Goal: Communication & Community: Answer question/provide support

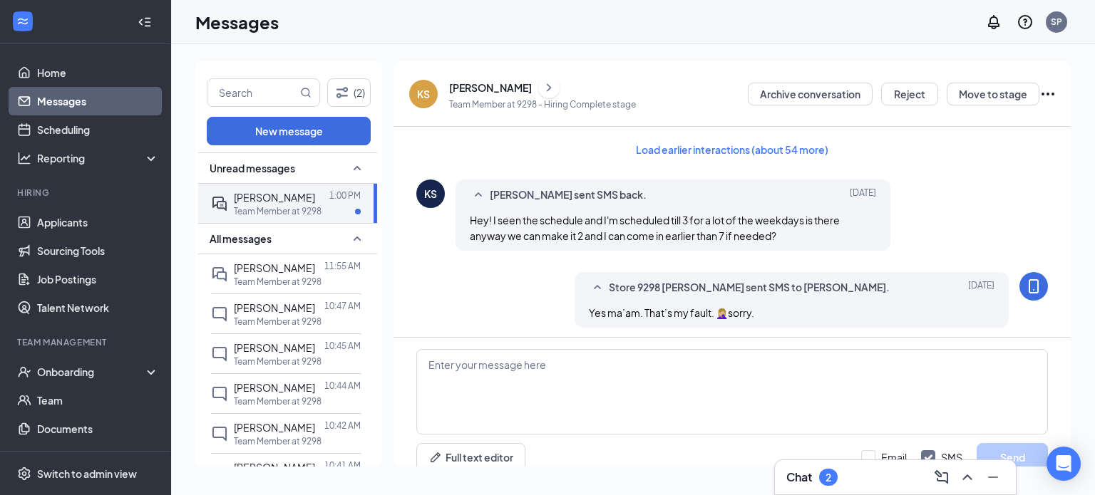
scroll to position [729, 0]
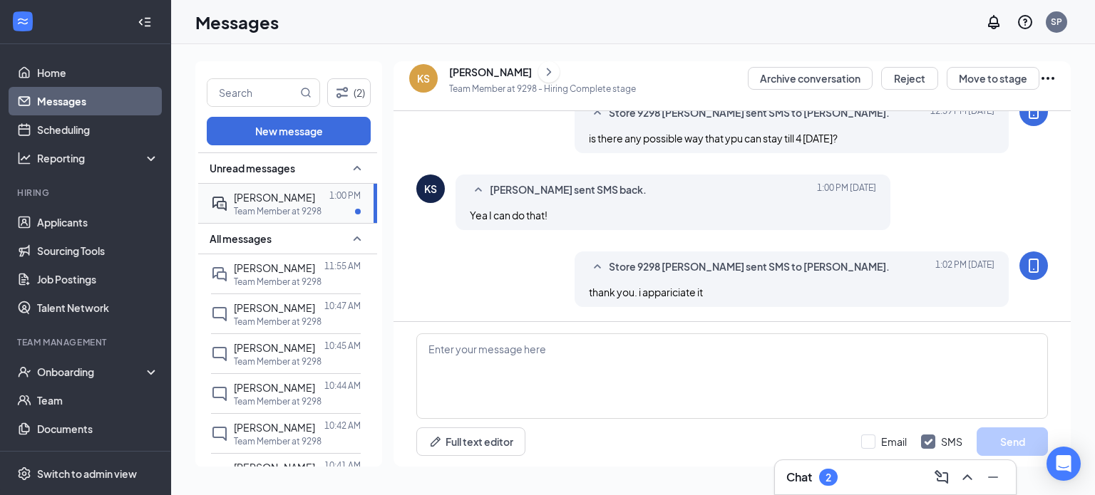
click at [327, 207] on div "Team Member at 9298" at bounding box center [297, 211] width 127 height 12
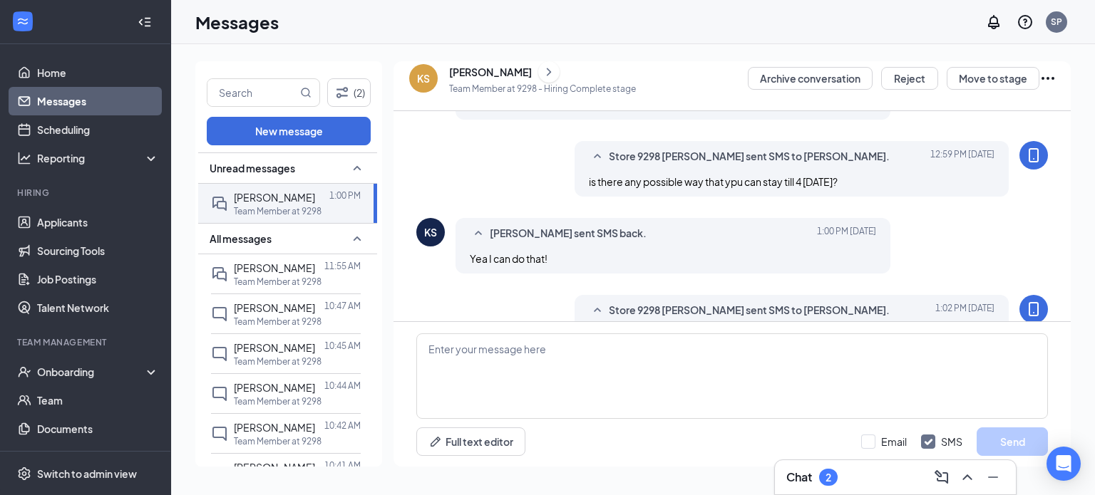
scroll to position [521, 0]
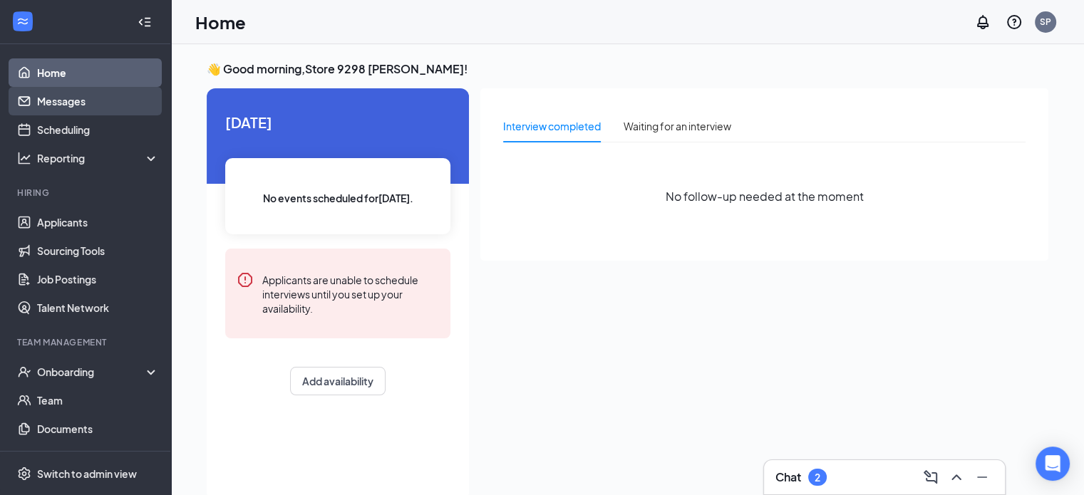
click at [108, 108] on link "Messages" at bounding box center [98, 101] width 122 height 29
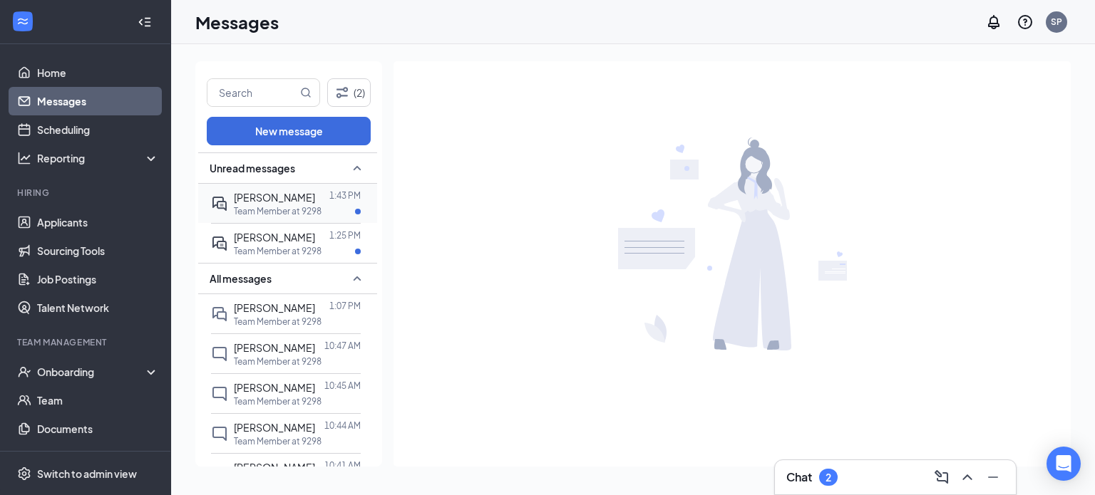
click at [272, 195] on span "[PERSON_NAME]" at bounding box center [274, 197] width 81 height 13
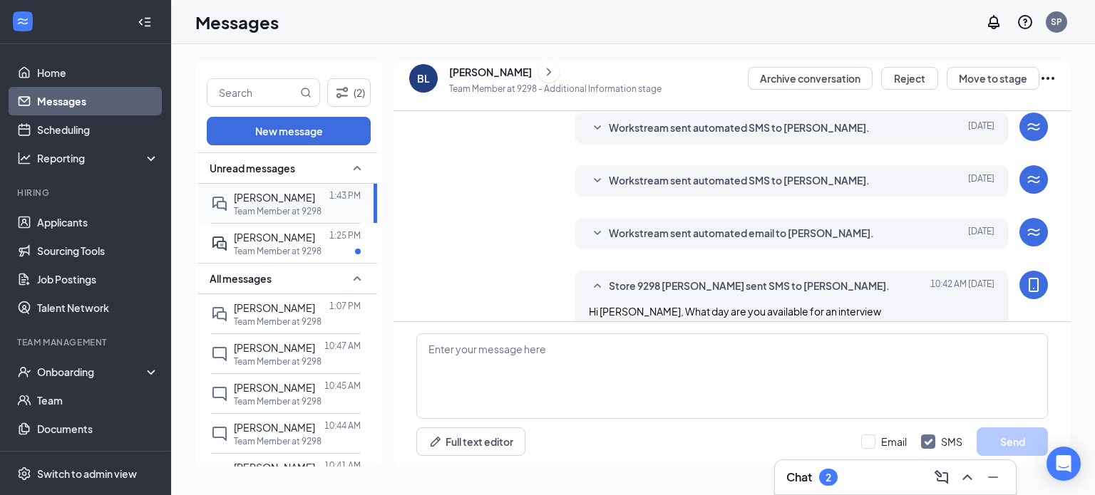
scroll to position [302, 0]
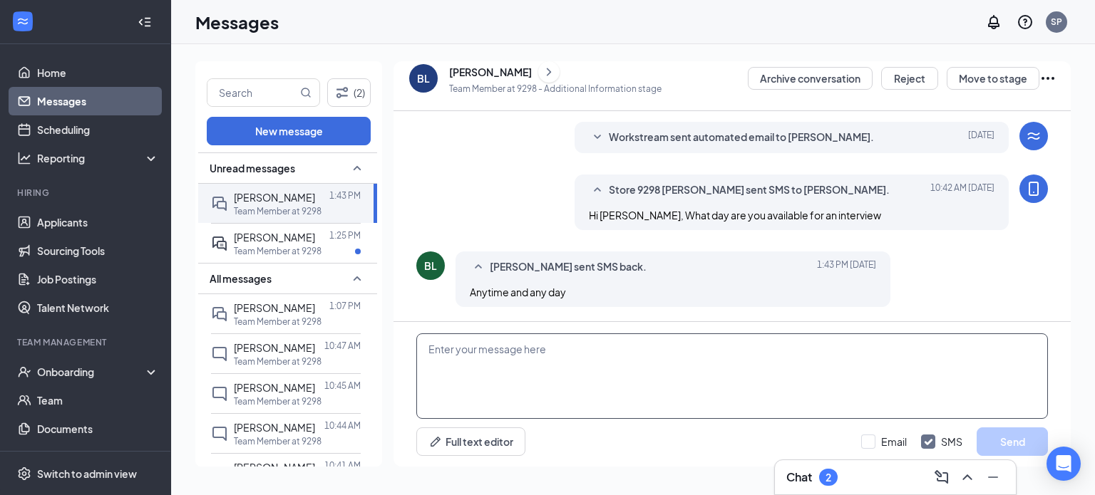
click at [537, 379] on textarea at bounding box center [732, 377] width 632 height 86
type textarea "how does Friday at 2 sound"
click at [1012, 449] on button "Send" at bounding box center [1012, 442] width 71 height 29
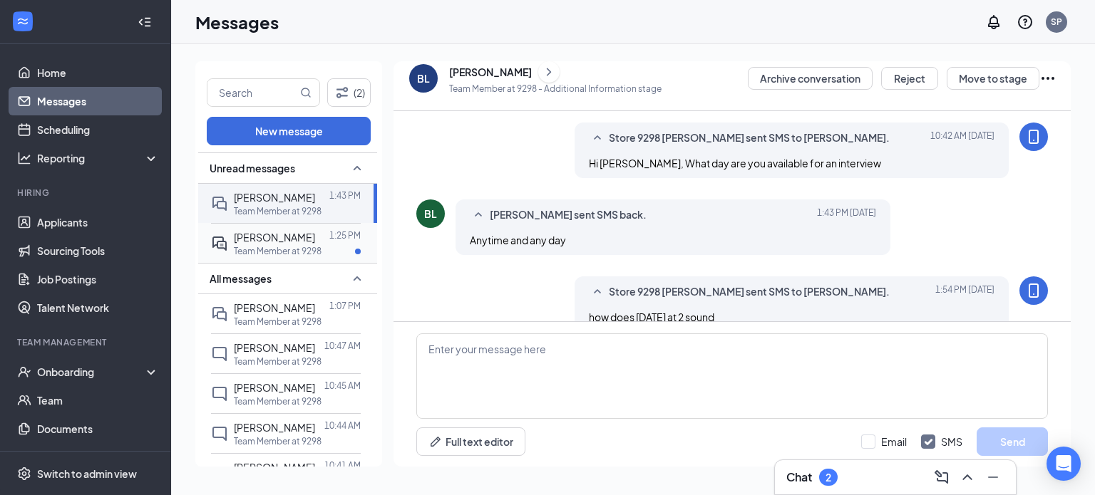
scroll to position [379, 0]
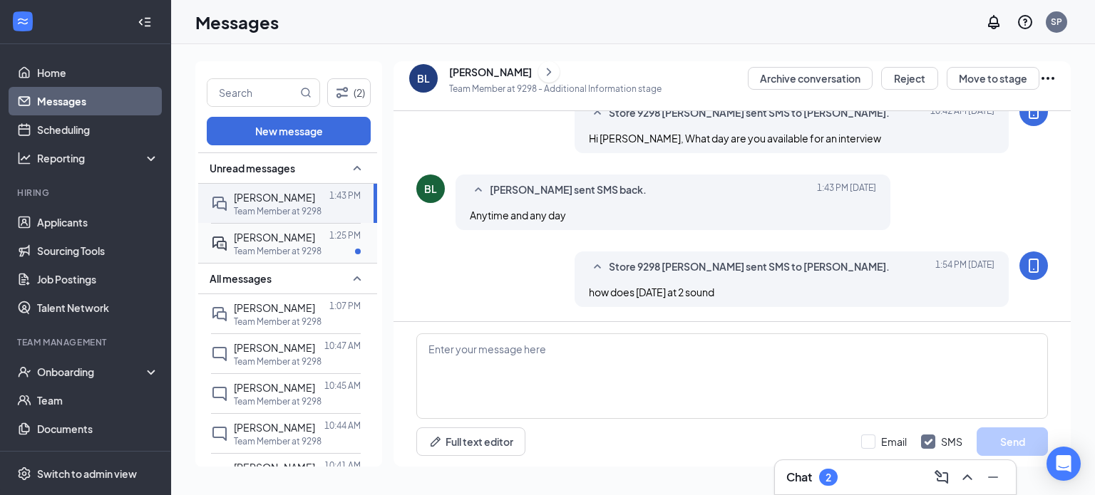
click at [315, 242] on div at bounding box center [322, 238] width 14 height 16
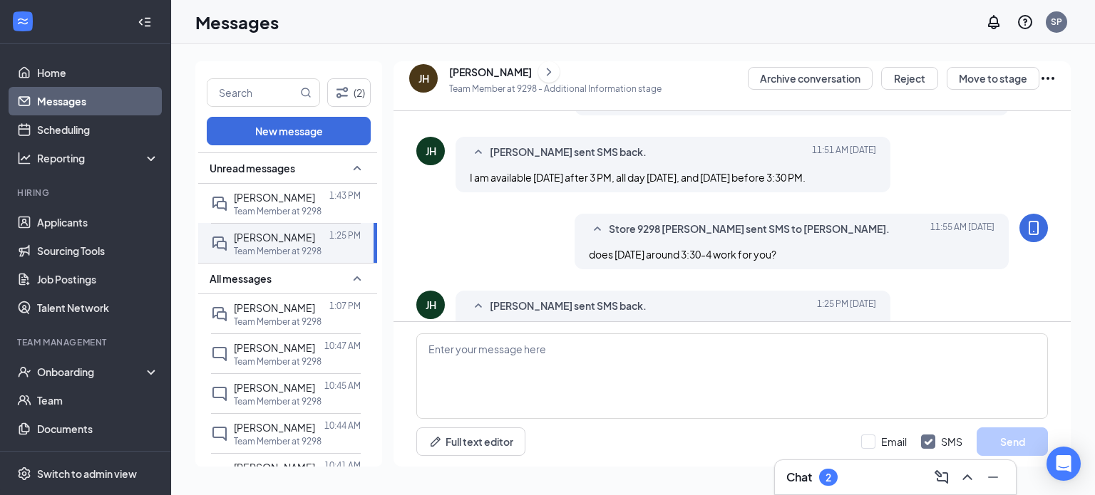
scroll to position [350, 0]
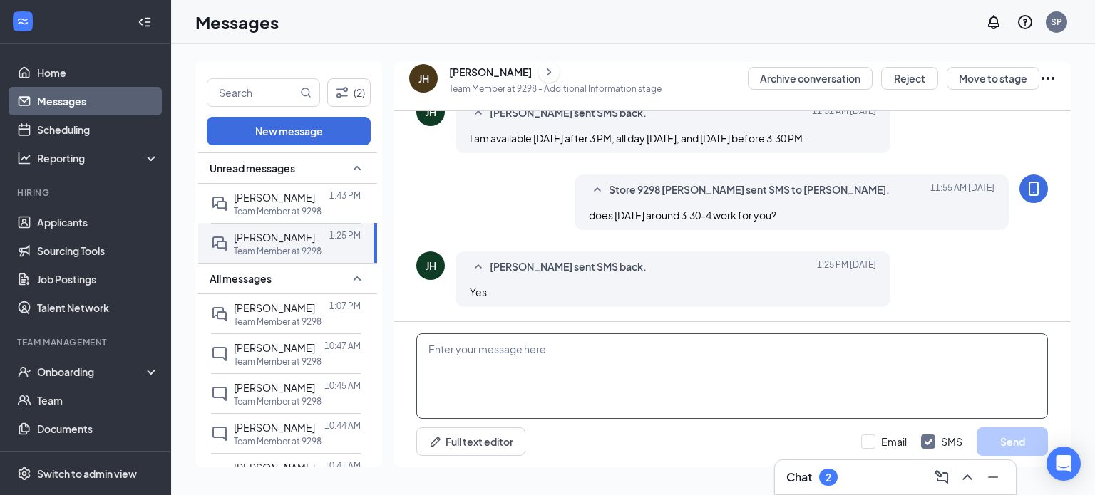
drag, startPoint x: 522, startPoint y: 371, endPoint x: 615, endPoint y: 353, distance: 95.1
click at [522, 371] on textarea at bounding box center [732, 377] width 632 height 86
drag, startPoint x: 480, startPoint y: 351, endPoint x: 516, endPoint y: 362, distance: 38.1
click at [516, 362] on textarea "alrighty maam" at bounding box center [732, 377] width 632 height 86
type textarea "alrighty ma'am. i will see you then"
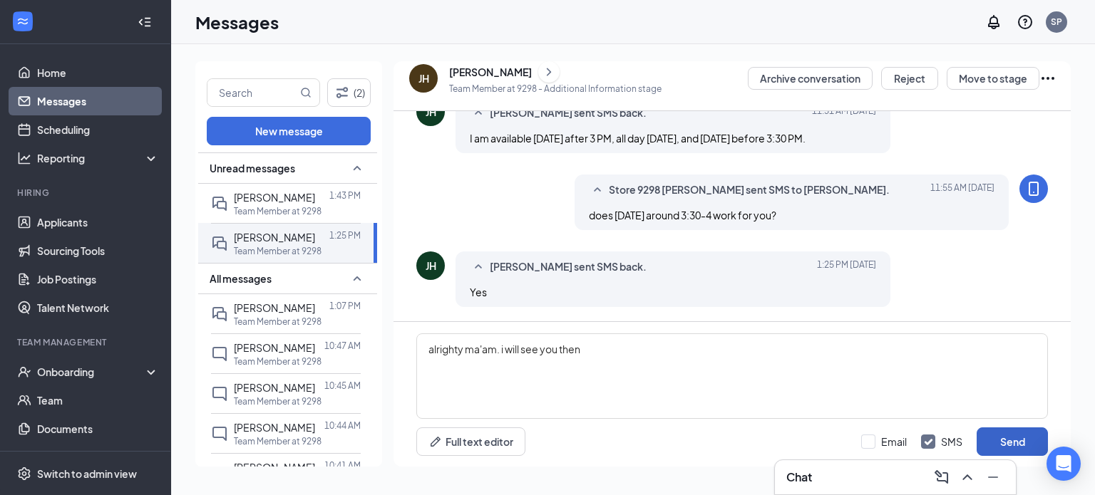
click at [1009, 435] on button "Send" at bounding box center [1012, 442] width 71 height 29
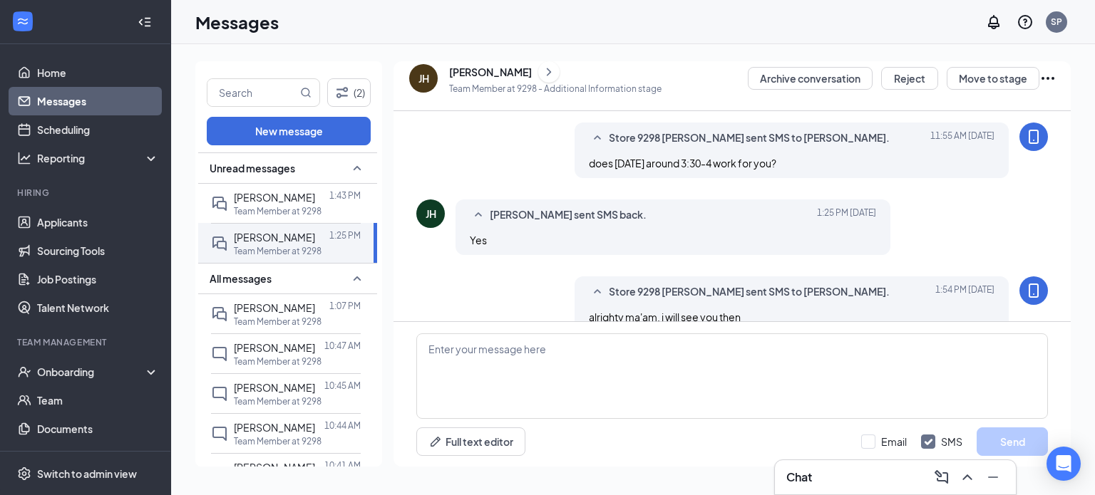
scroll to position [427, 0]
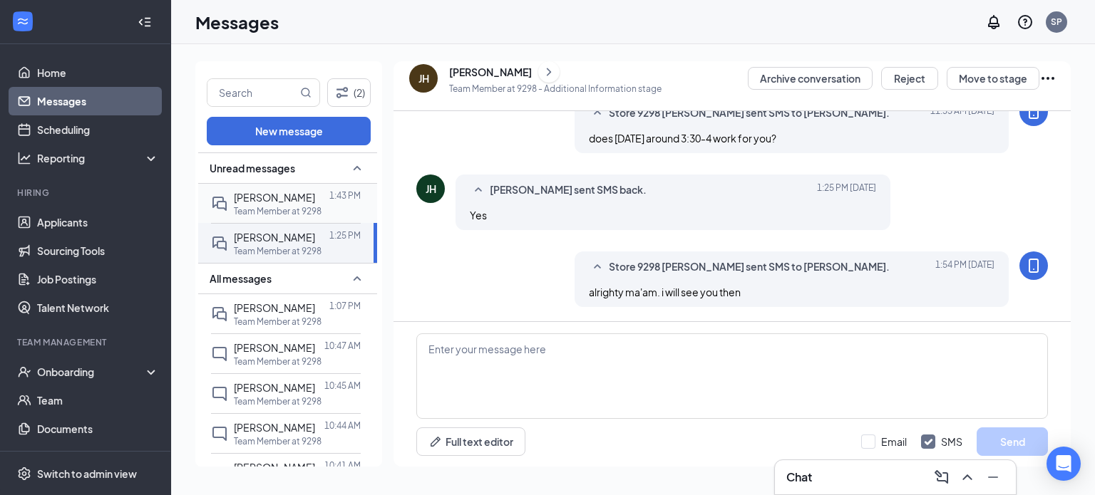
click at [293, 212] on p "Team Member at 9298" at bounding box center [278, 211] width 88 height 12
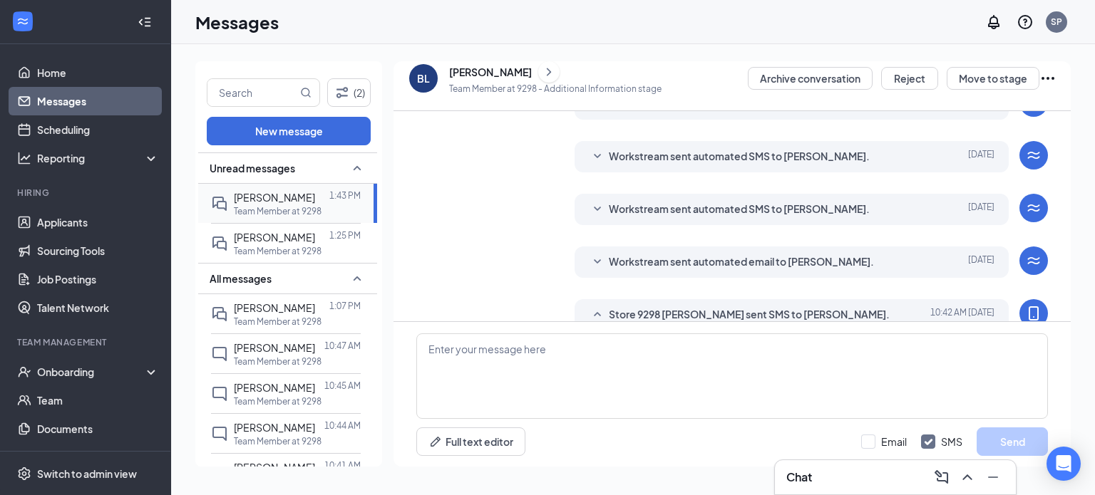
scroll to position [424, 0]
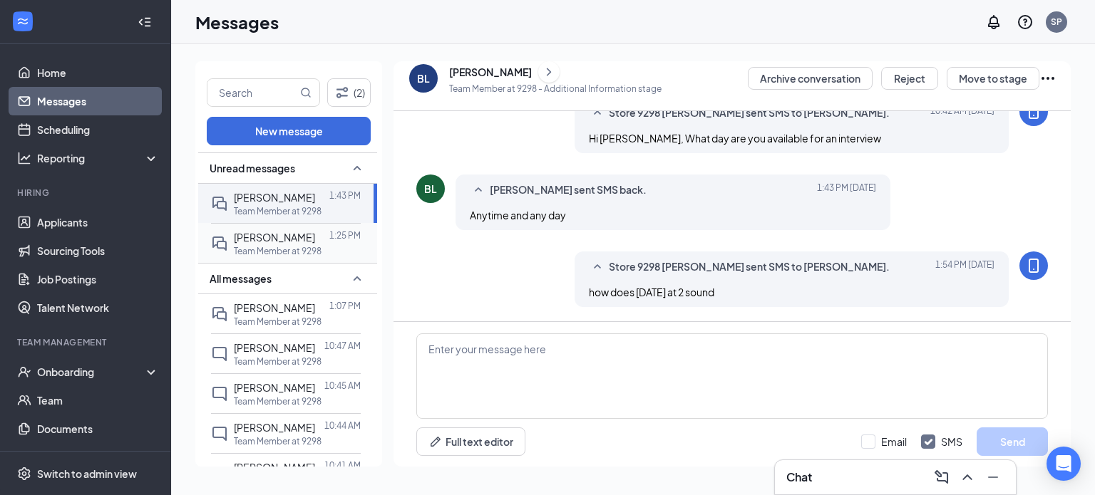
click at [294, 245] on p "Team Member at 9298" at bounding box center [278, 251] width 88 height 12
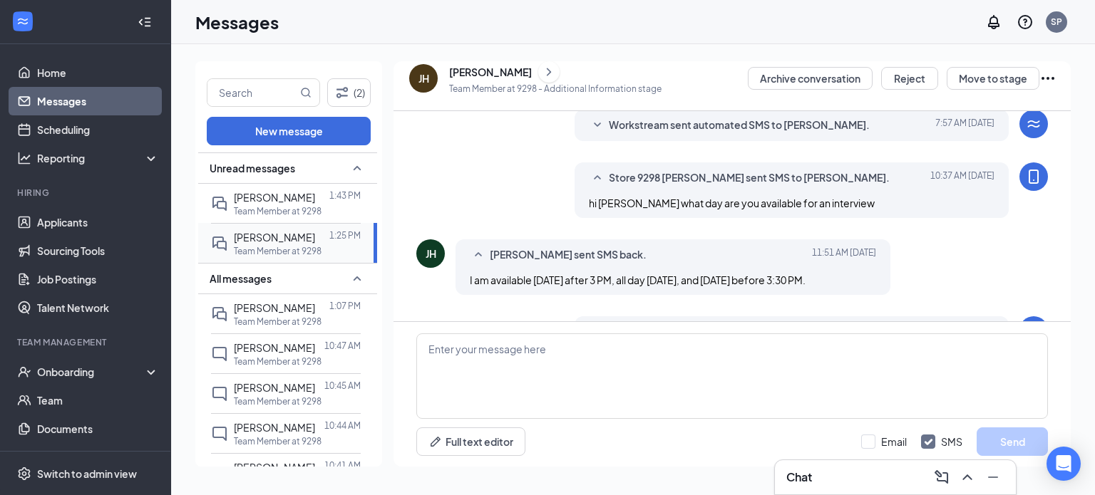
scroll to position [473, 0]
